Goal: Transaction & Acquisition: Purchase product/service

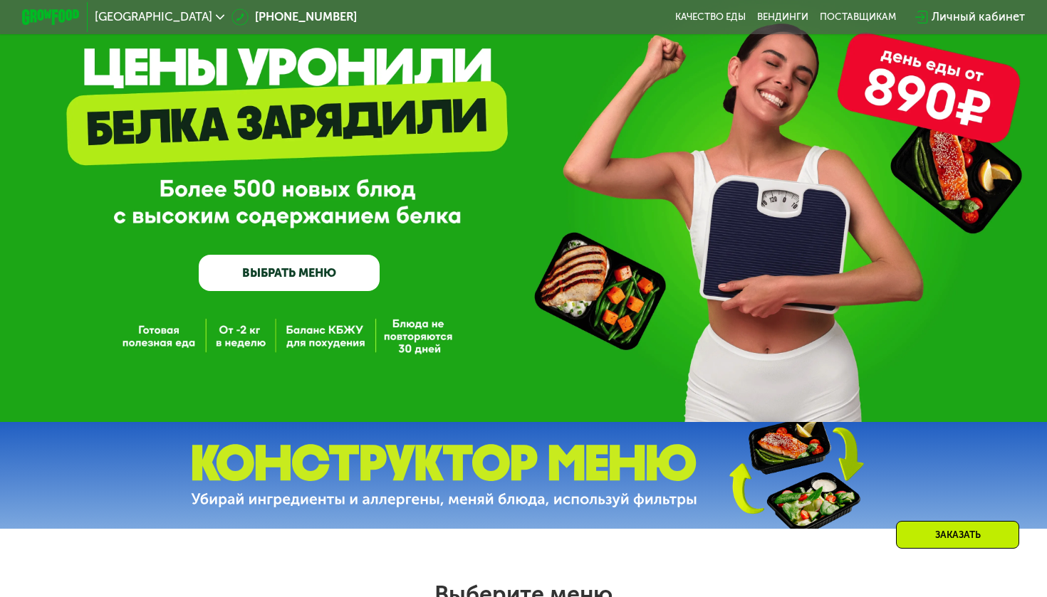
click at [313, 269] on link "ВЫБРАТЬ МЕНЮ" at bounding box center [289, 273] width 181 height 36
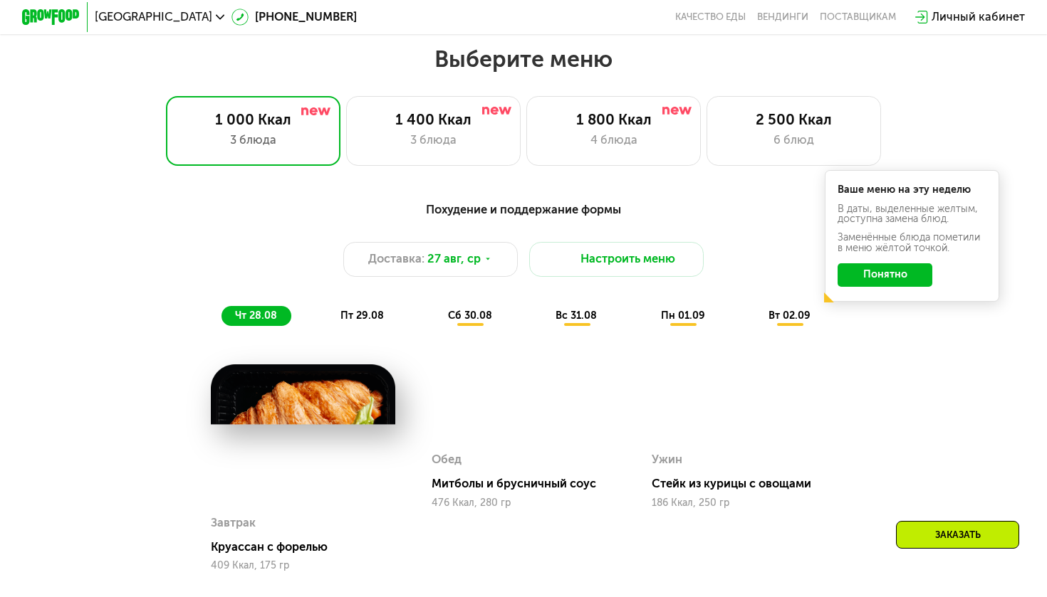
scroll to position [605, 0]
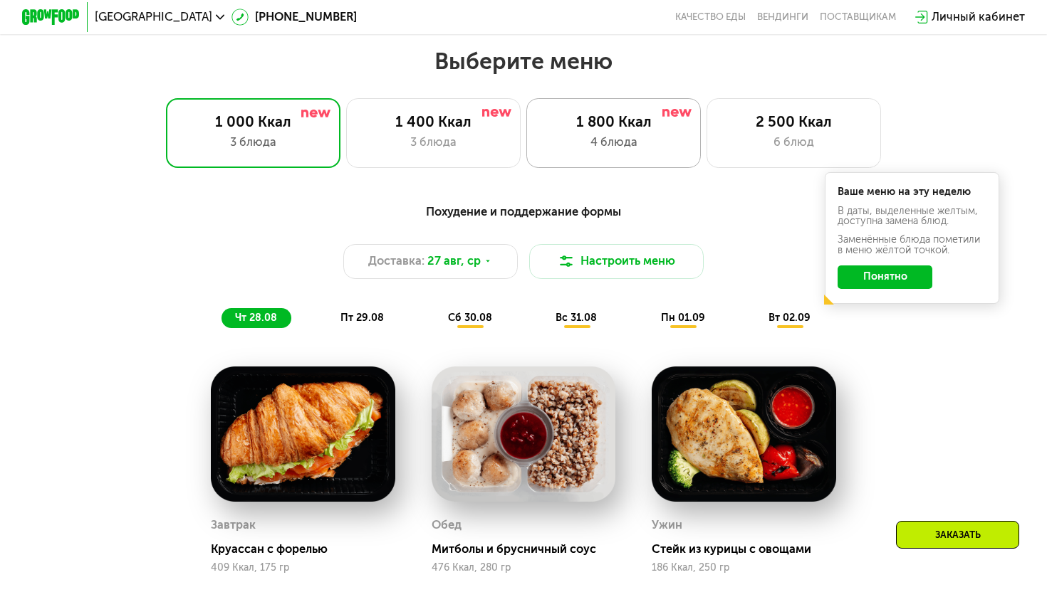
click at [625, 128] on div "1 800 Ккал" at bounding box center [613, 122] width 144 height 18
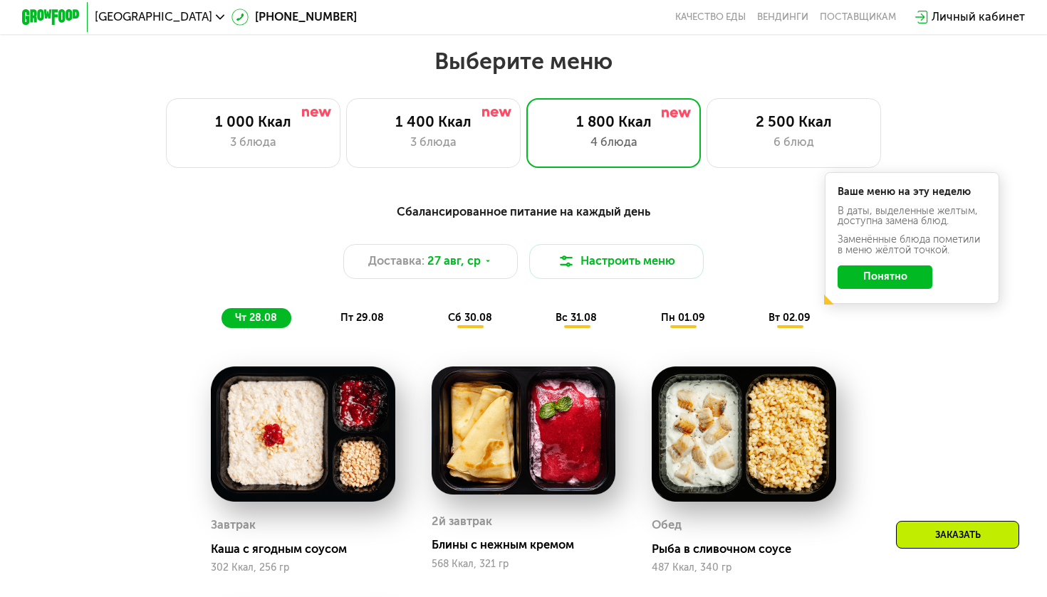
click at [877, 253] on div "Заменённые блюда пометили в меню жёлтой точкой." at bounding box center [911, 245] width 148 height 21
click at [877, 264] on div "Ваше меню на эту неделю В даты, выделенные желтым, доступна замена блюд. Заменё…" at bounding box center [911, 238] width 174 height 132
click at [870, 278] on button "Понятно" at bounding box center [884, 277] width 95 height 23
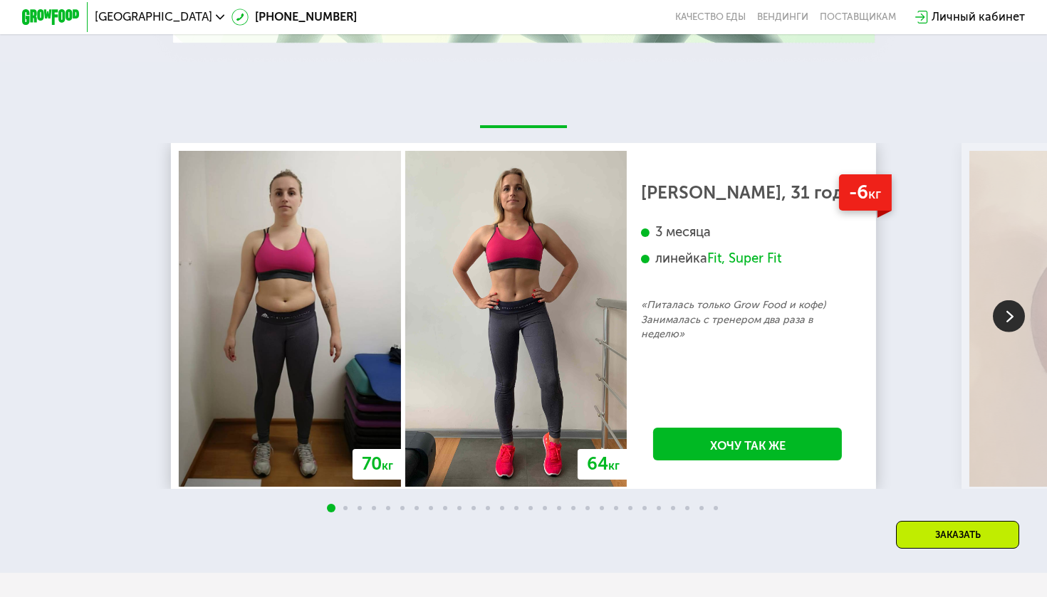
scroll to position [2451, 0]
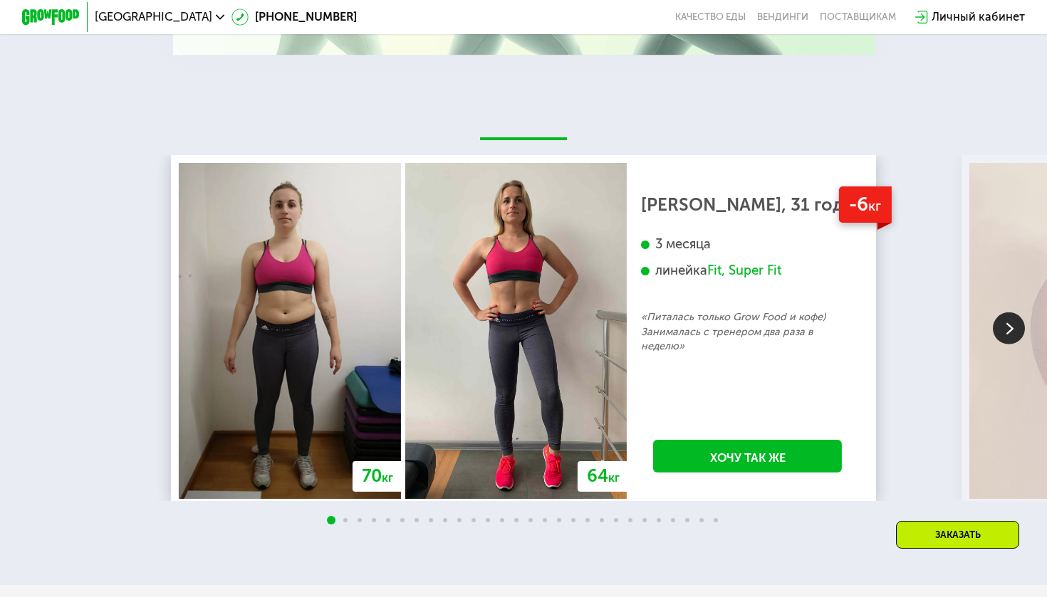
click at [1008, 323] on img at bounding box center [1008, 329] width 32 height 32
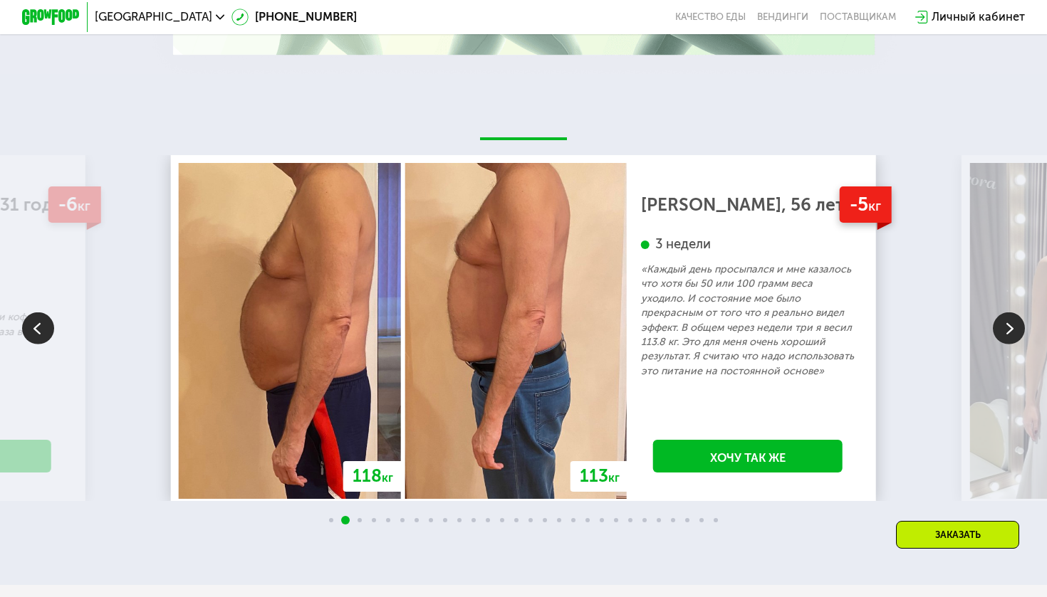
click at [1008, 323] on img at bounding box center [1008, 329] width 32 height 32
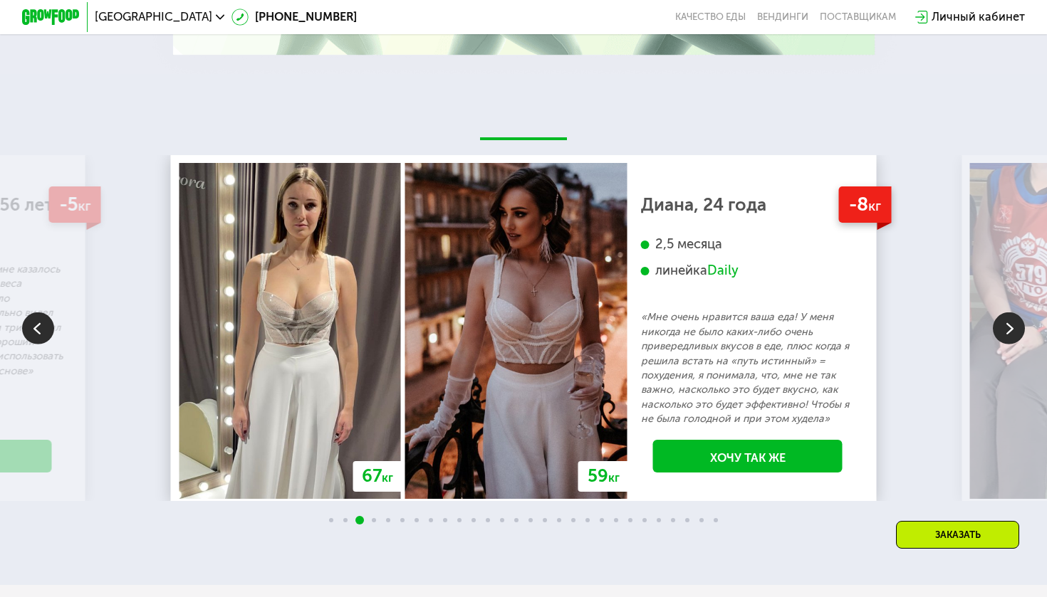
click at [1008, 323] on img at bounding box center [1008, 329] width 32 height 32
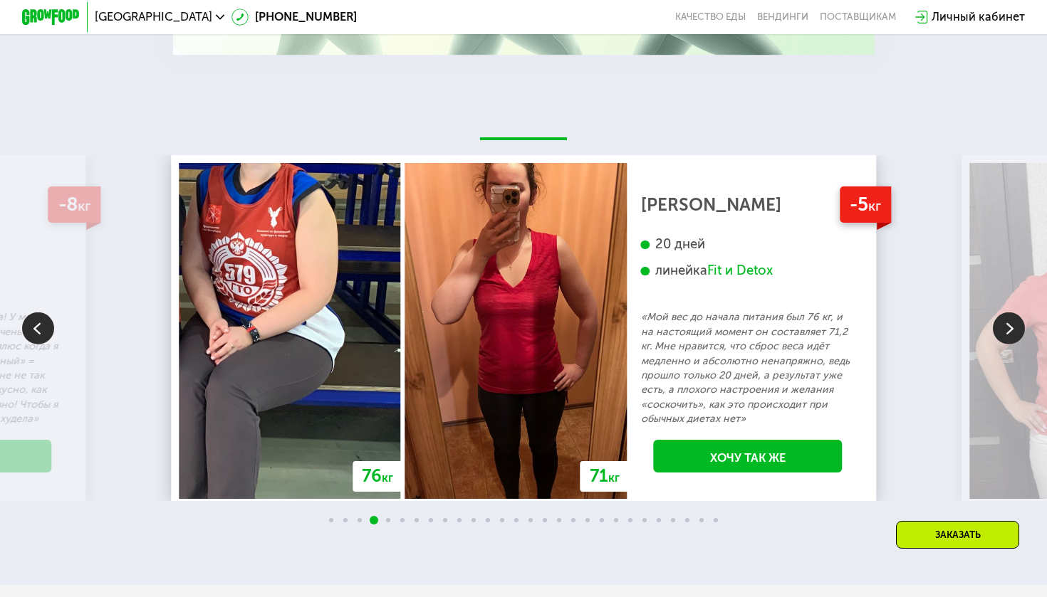
click at [23, 313] on img at bounding box center [38, 329] width 32 height 32
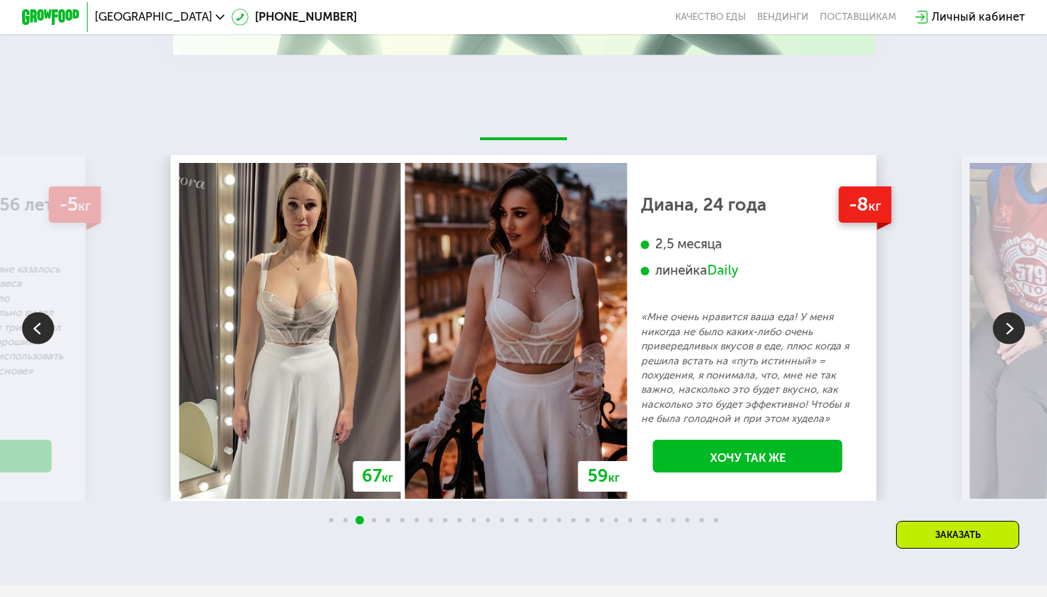
click at [1008, 327] on img at bounding box center [1008, 329] width 32 height 32
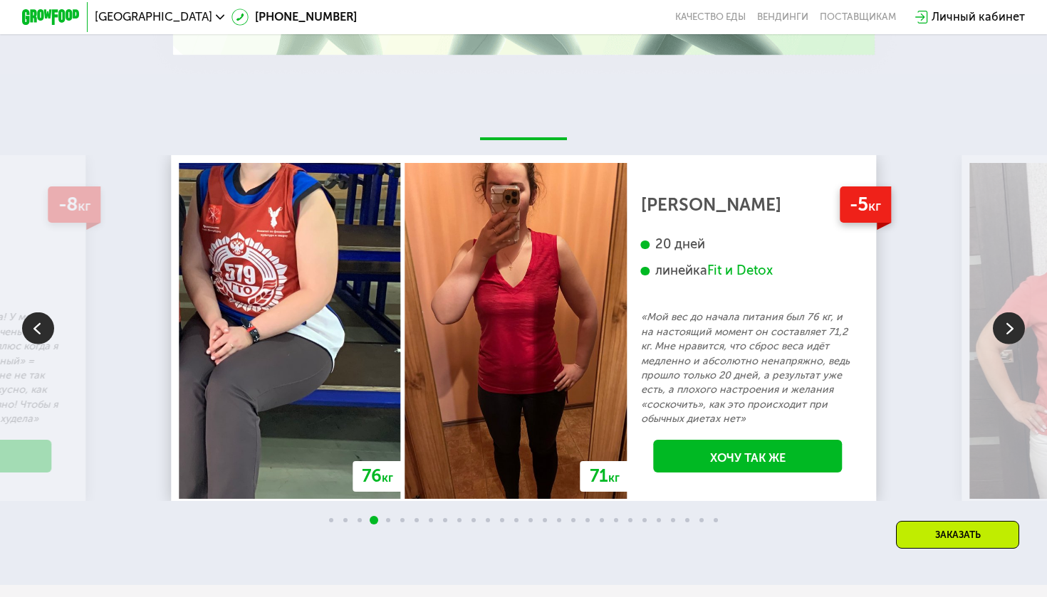
click at [1008, 327] on img at bounding box center [1008, 329] width 32 height 32
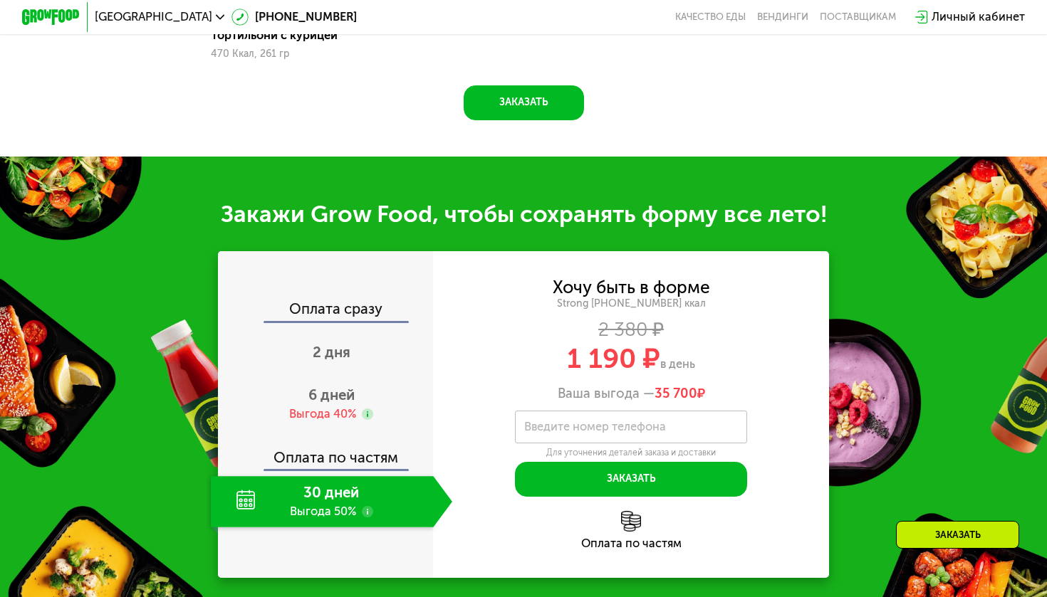
scroll to position [1363, 0]
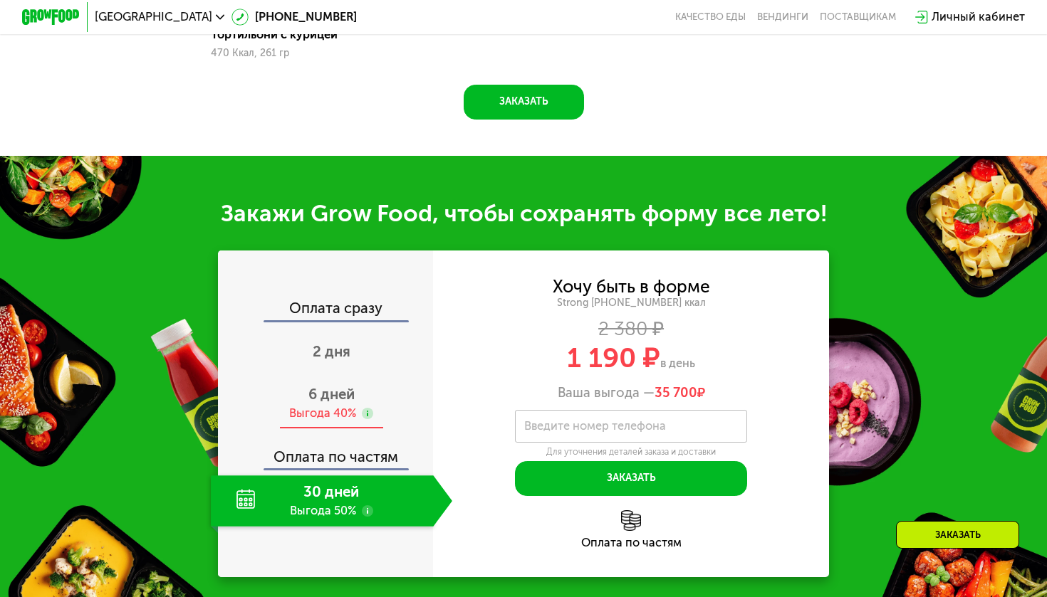
click at [340, 392] on span "6 дней" at bounding box center [331, 394] width 46 height 17
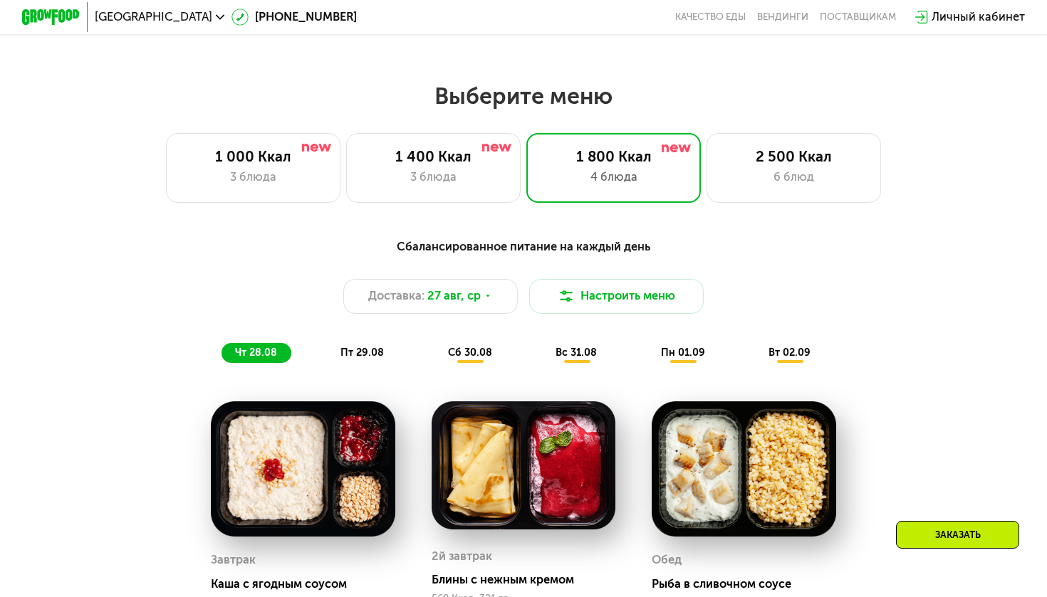
scroll to position [571, 0]
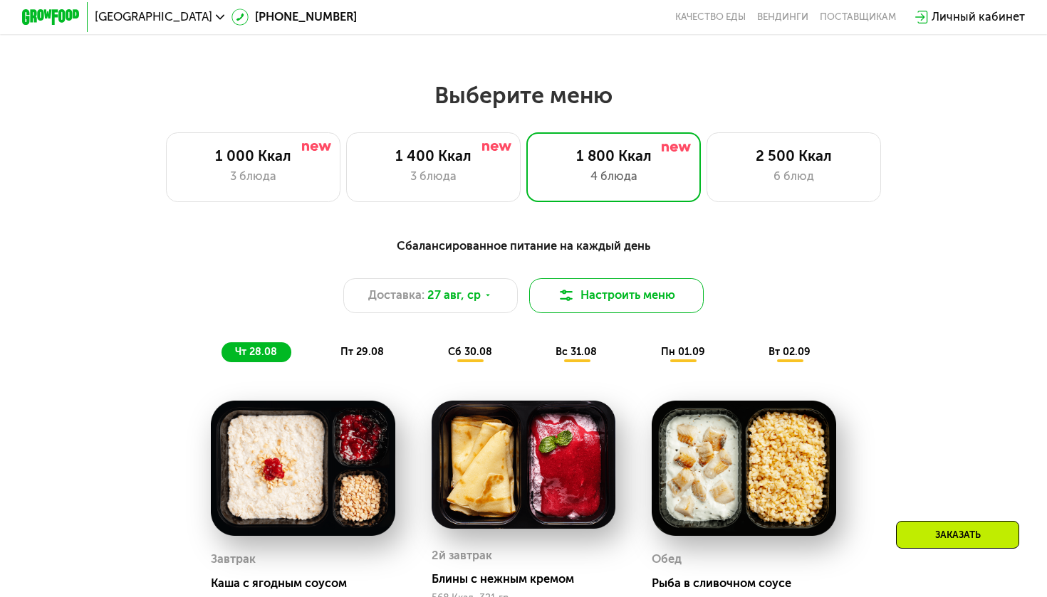
click at [597, 293] on button "Настроить меню" at bounding box center [616, 295] width 174 height 35
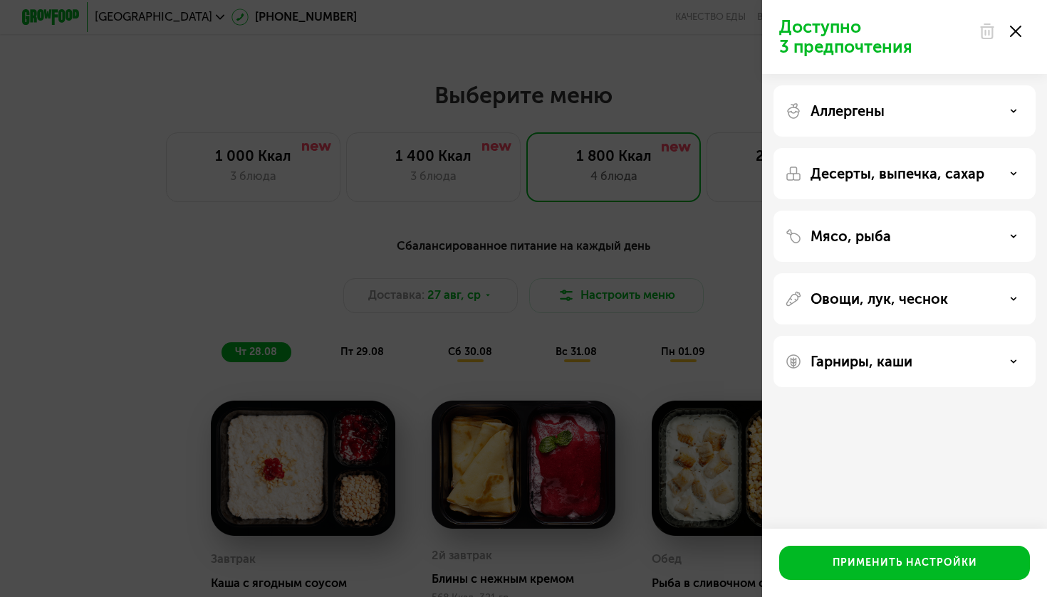
click at [1010, 33] on icon at bounding box center [1015, 31] width 11 height 11
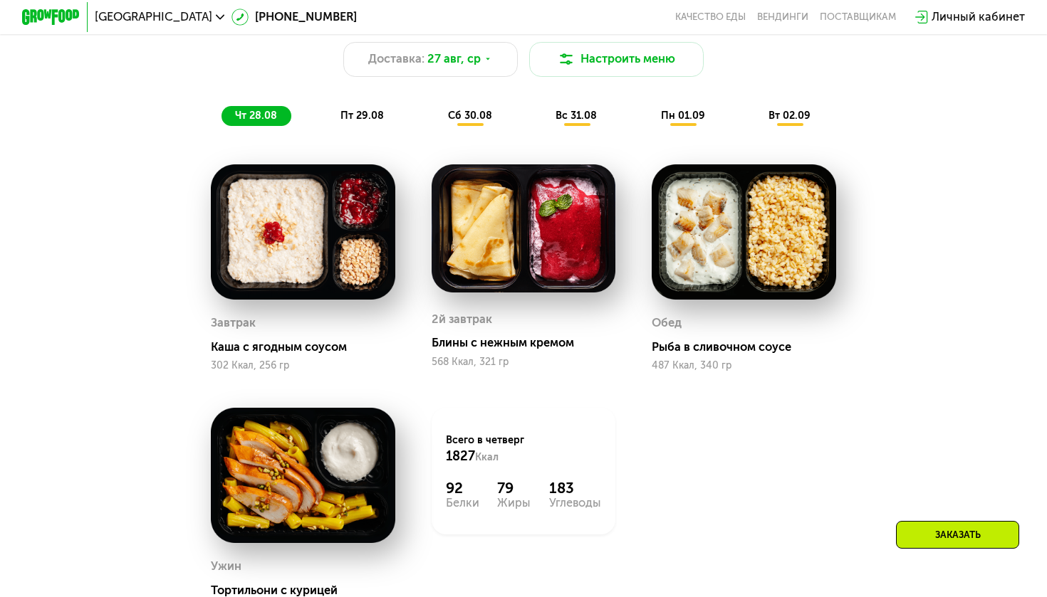
scroll to position [790, 0]
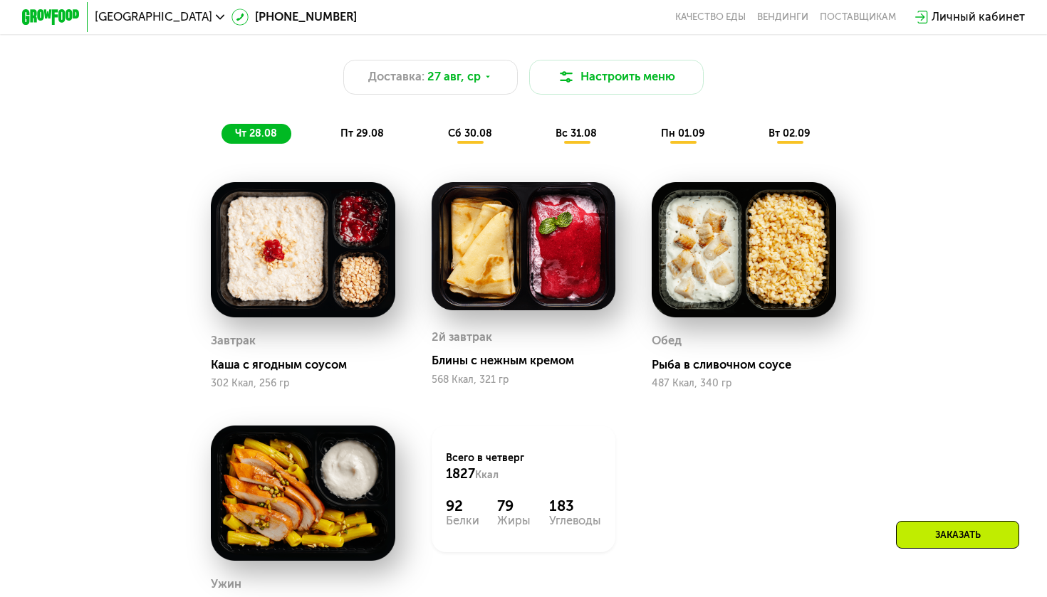
click at [434, 140] on div "пт 29.08" at bounding box center [470, 134] width 72 height 21
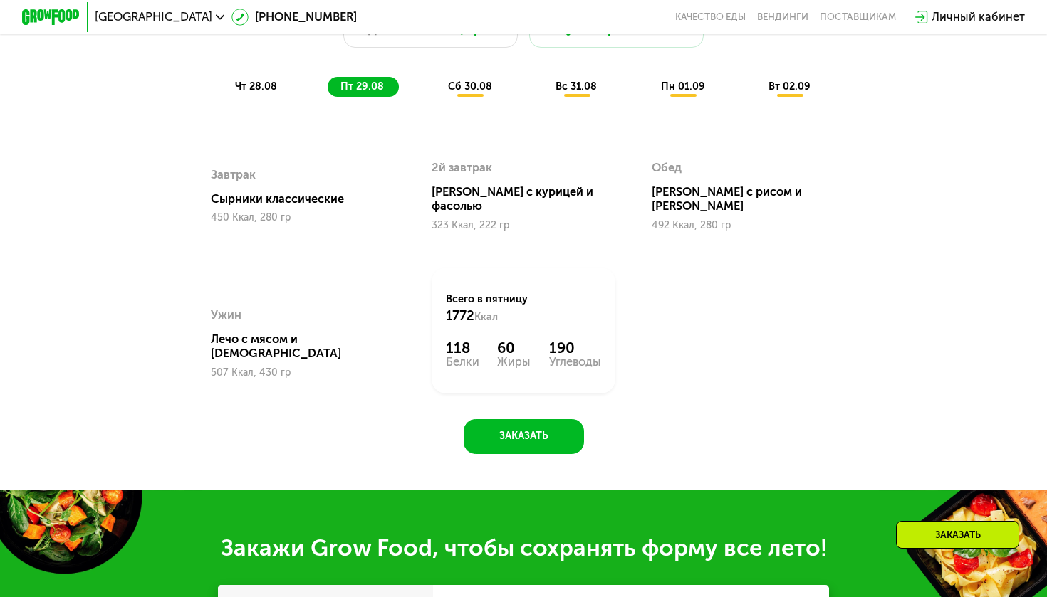
scroll to position [841, 0]
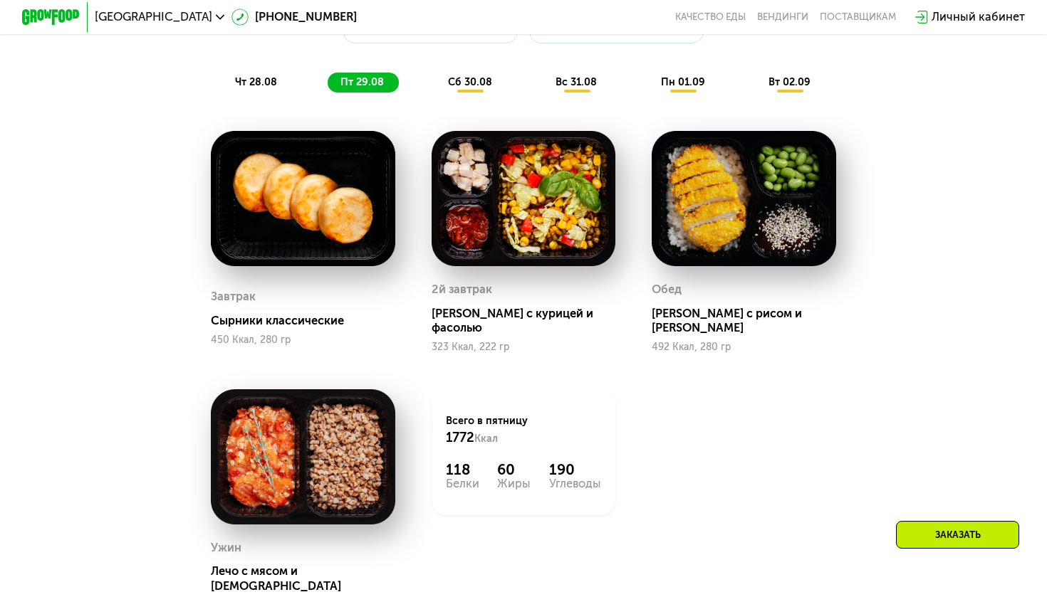
click at [466, 87] on span "сб 30.08" at bounding box center [470, 82] width 44 height 12
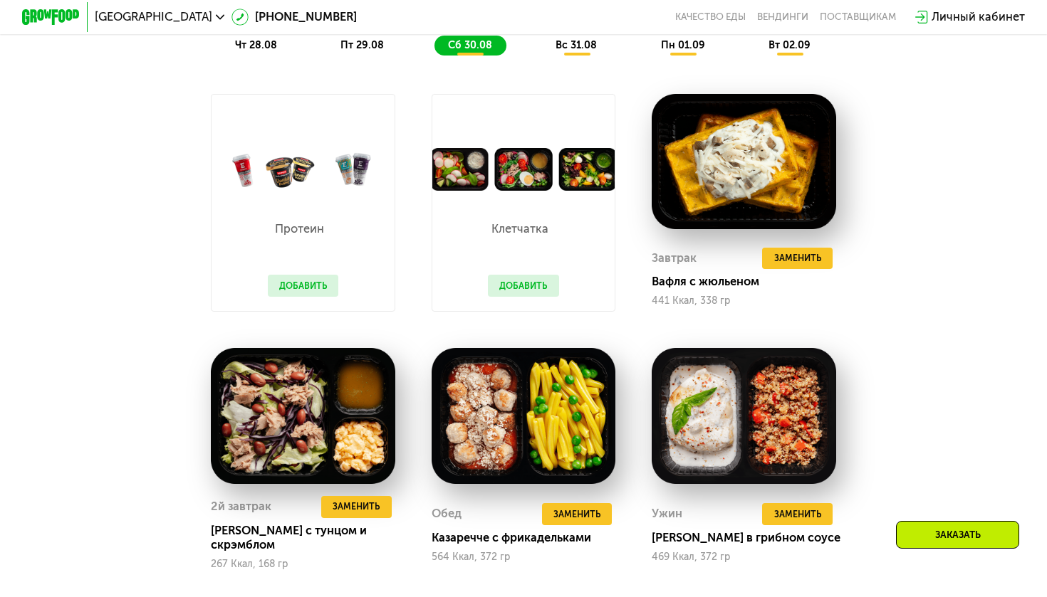
scroll to position [789, 0]
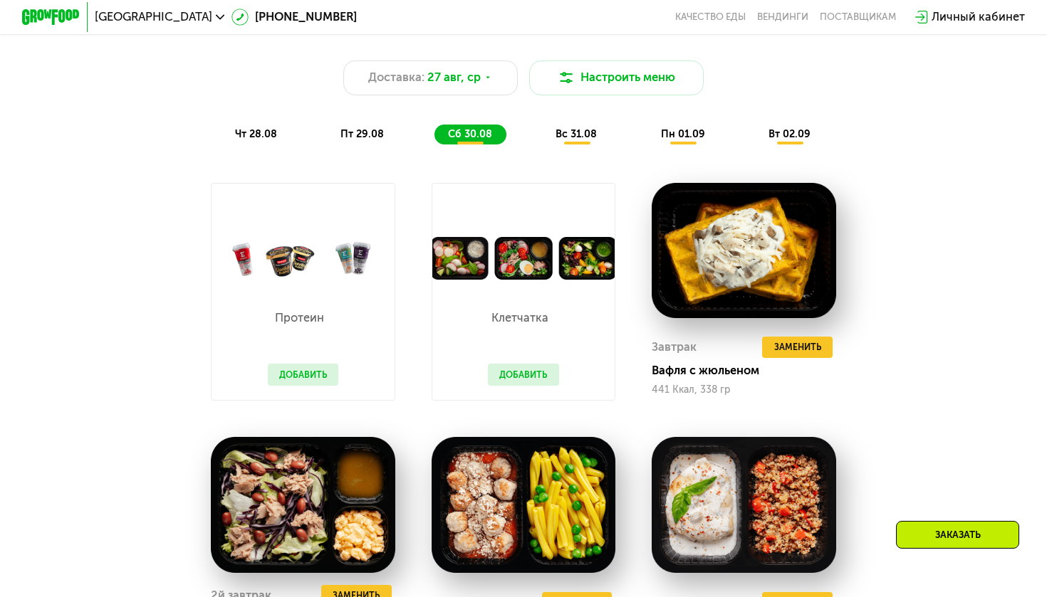
click at [434, 131] on div "пт 29.08" at bounding box center [470, 135] width 72 height 21
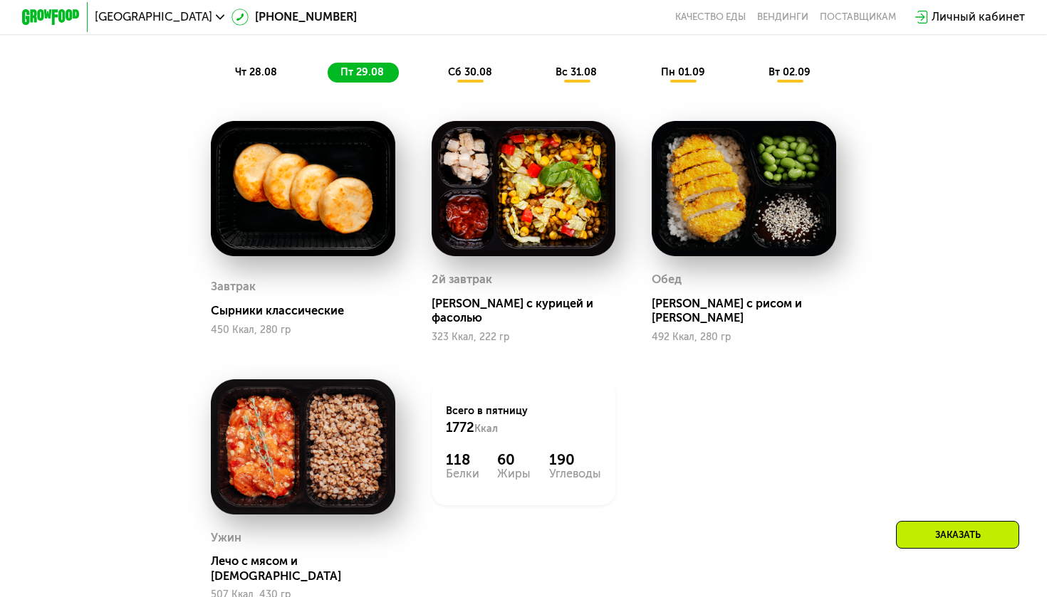
scroll to position [847, 0]
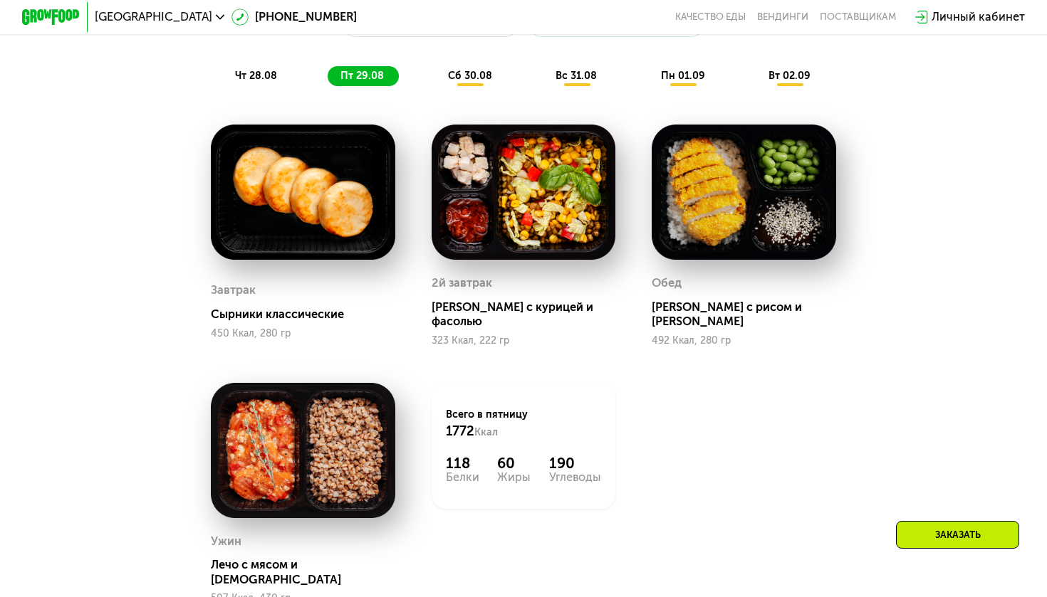
click at [542, 79] on div "сб 30.08" at bounding box center [576, 76] width 69 height 21
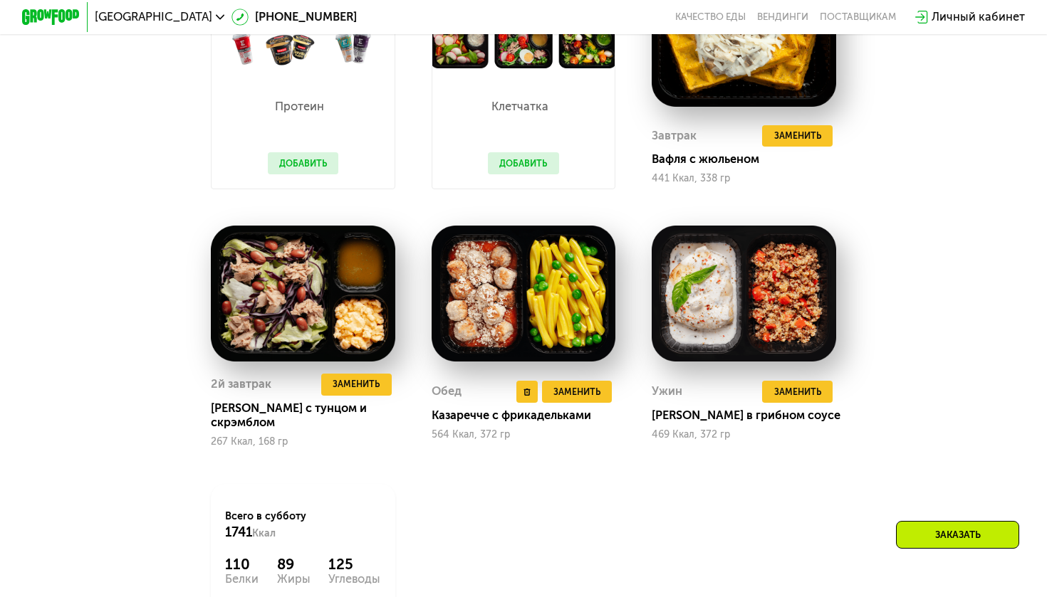
scroll to position [744, 0]
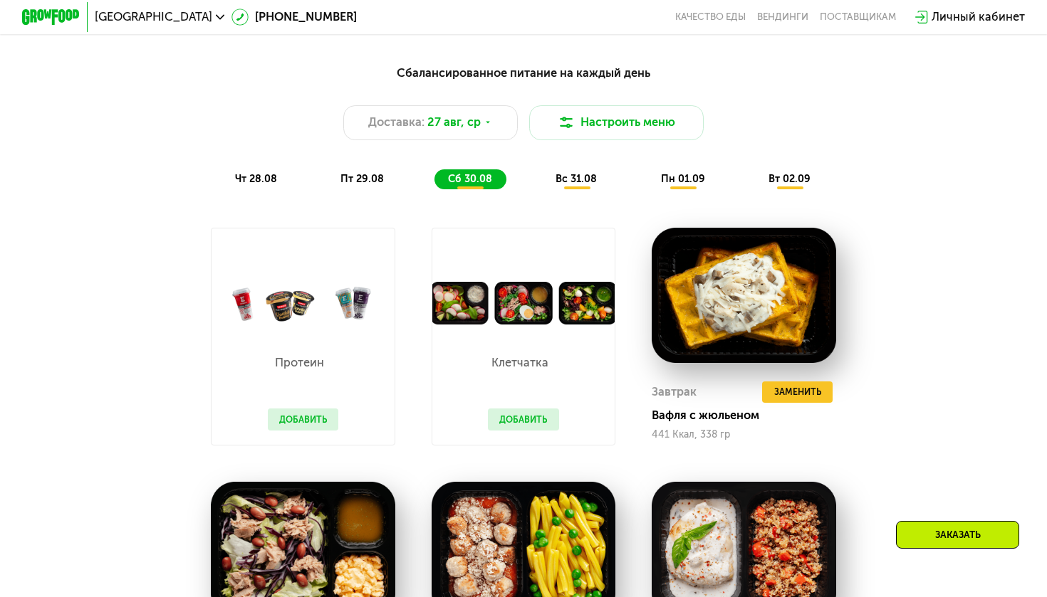
click at [570, 199] on div "Сбалансированное питание на каждый день Доставка: [DATE] Настроить меню чт 28.0…" at bounding box center [523, 491] width 896 height 872
click at [571, 194] on div "Сбалансированное питание на каждый день Доставка: [DATE] Настроить меню чт 28.0…" at bounding box center [523, 126] width 878 height 143
click at [574, 182] on span "вс 31.08" at bounding box center [575, 179] width 41 height 12
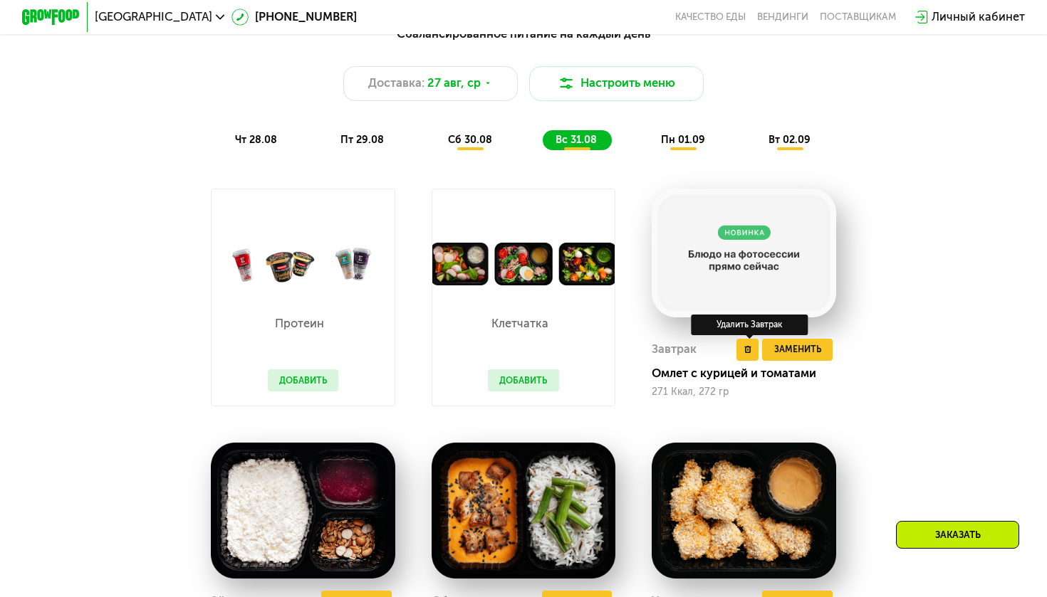
scroll to position [779, 0]
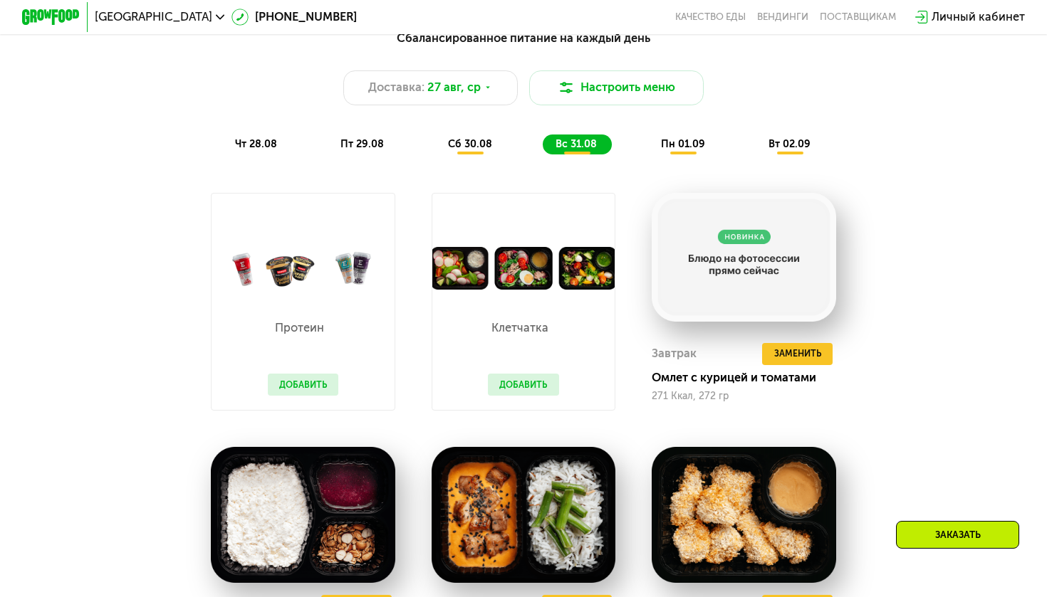
click at [683, 141] on span "пн 01.09" at bounding box center [683, 144] width 44 height 12
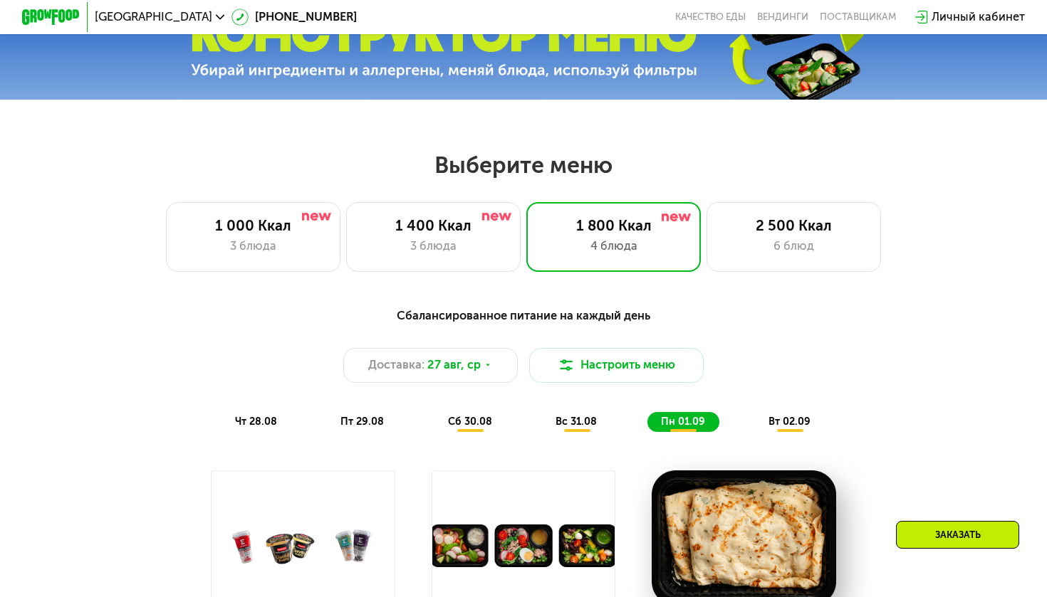
scroll to position [500, 0]
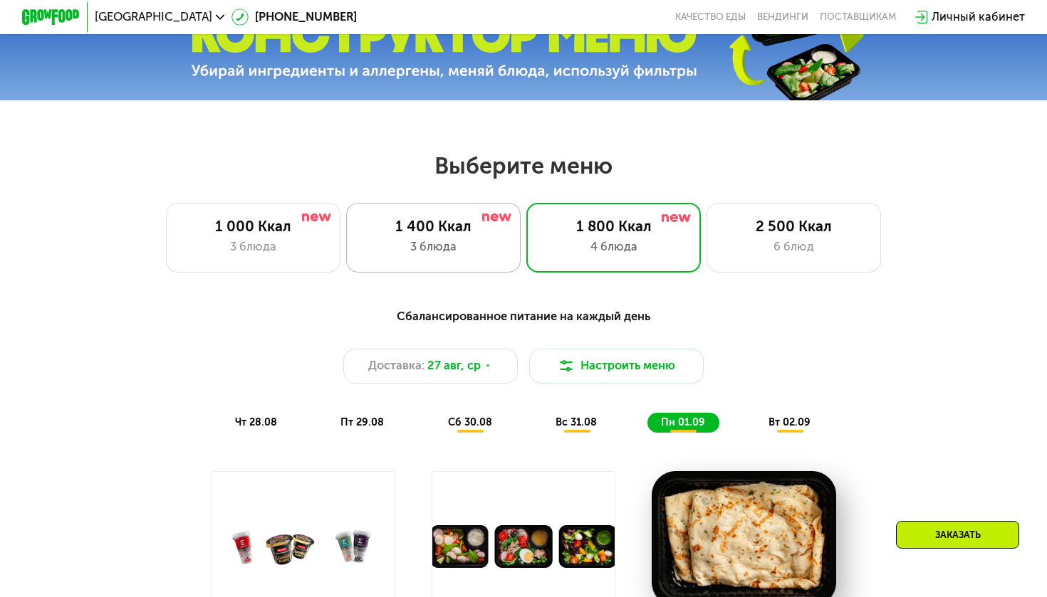
click at [456, 247] on div "3 блюда" at bounding box center [433, 247] width 144 height 18
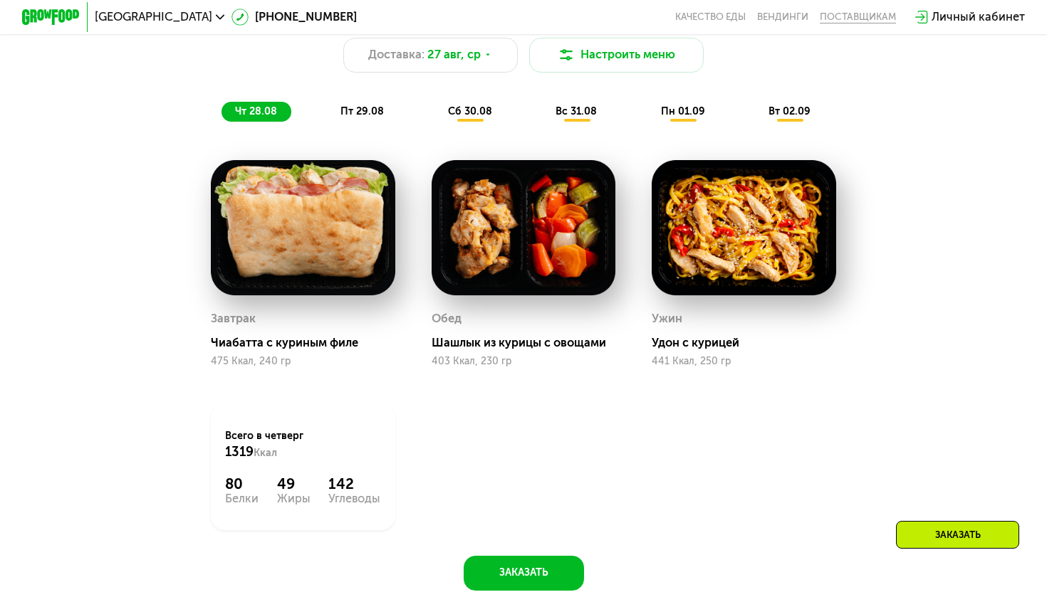
scroll to position [956, 0]
